Goal: Navigation & Orientation: Find specific page/section

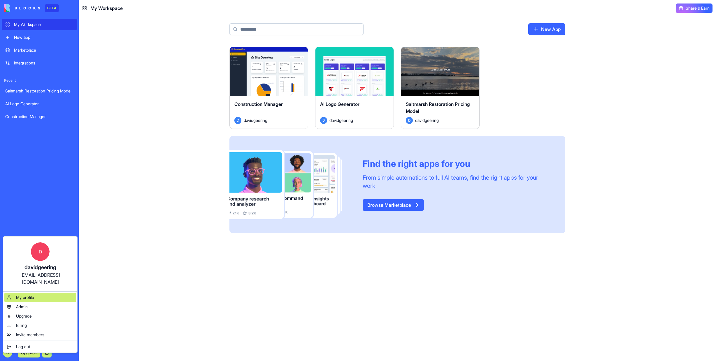
click at [34, 294] on span "My profile" at bounding box center [25, 297] width 18 height 6
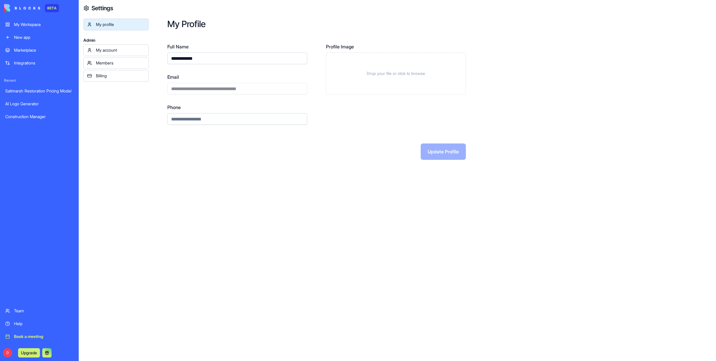
click at [109, 78] on div "Billing" at bounding box center [120, 76] width 49 height 6
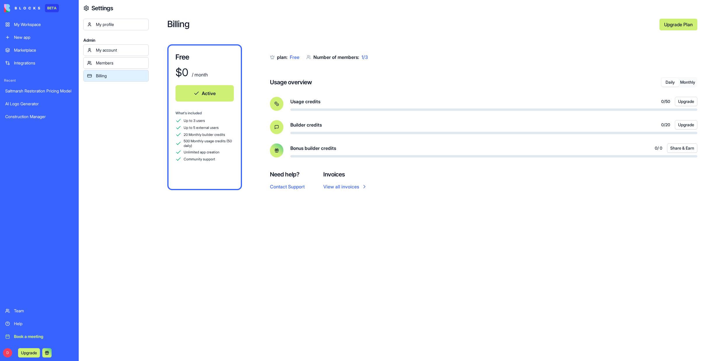
click at [666, 83] on button "Daily" at bounding box center [670, 82] width 17 height 8
click at [690, 81] on button "Monthly" at bounding box center [687, 82] width 17 height 8
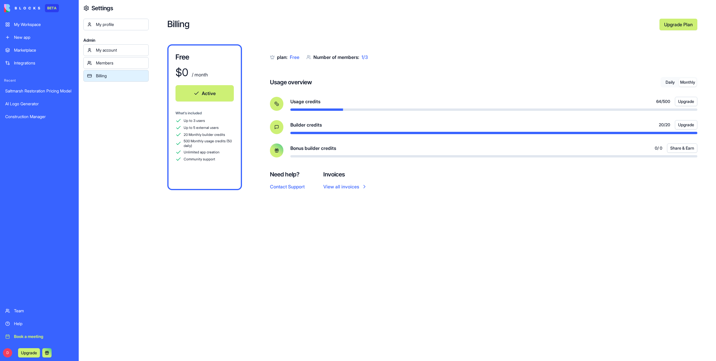
click at [113, 51] on div "My account" at bounding box center [120, 50] width 49 height 6
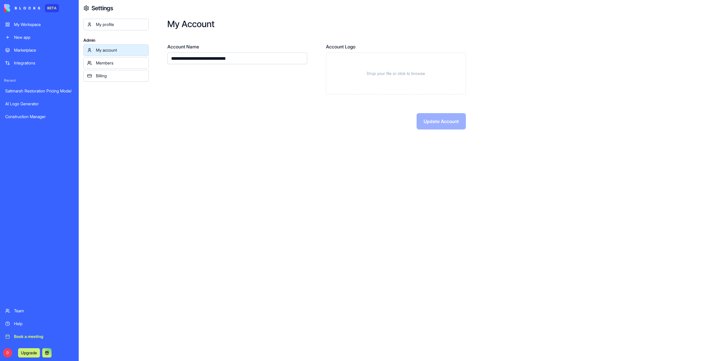
click at [28, 24] on div "My Workspace" at bounding box center [43, 25] width 59 height 6
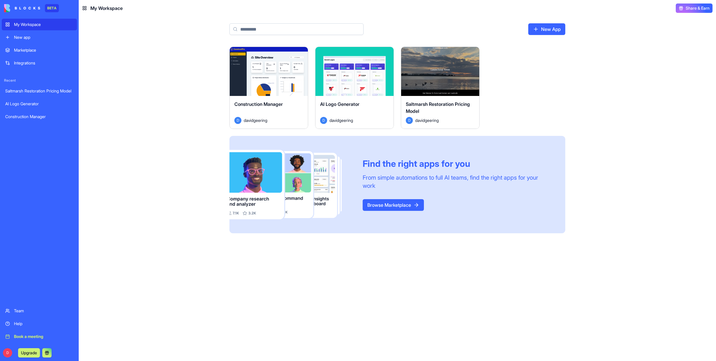
click at [358, 90] on div "Launch" at bounding box center [354, 71] width 78 height 49
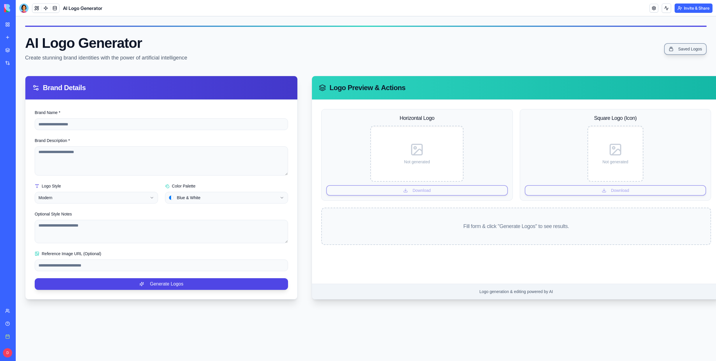
click at [677, 50] on link "Saved Logos" at bounding box center [685, 49] width 43 height 12
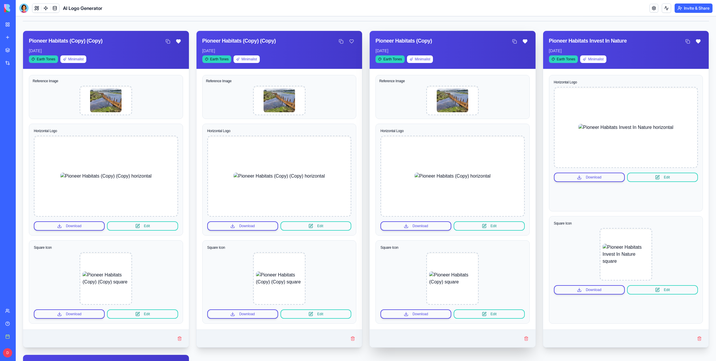
scroll to position [117, 0]
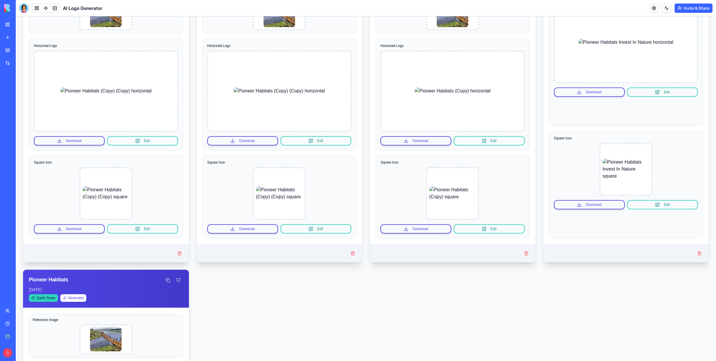
click at [8, 26] on link "My Workspace" at bounding box center [13, 25] width 23 height 12
